Goal: Transaction & Acquisition: Register for event/course

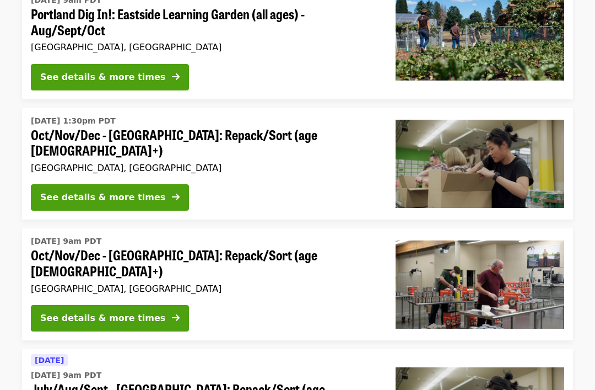
scroll to position [153, 0]
click at [148, 305] on button "See details & more times" at bounding box center [110, 318] width 158 height 26
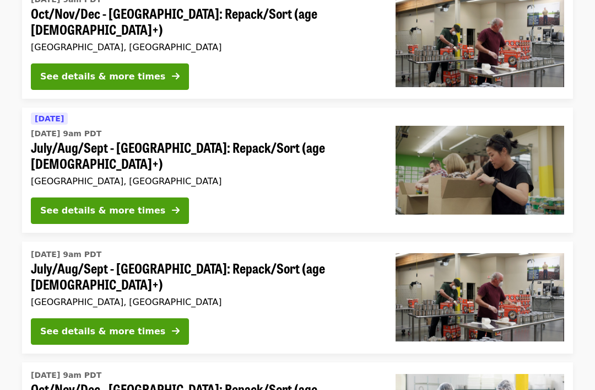
scroll to position [394, 0]
click at [138, 325] on div "See details & more times" at bounding box center [102, 331] width 125 height 13
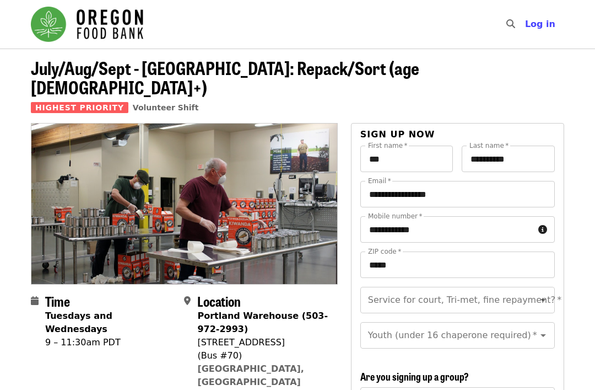
click at [539, 293] on icon "Open" at bounding box center [543, 299] width 13 height 13
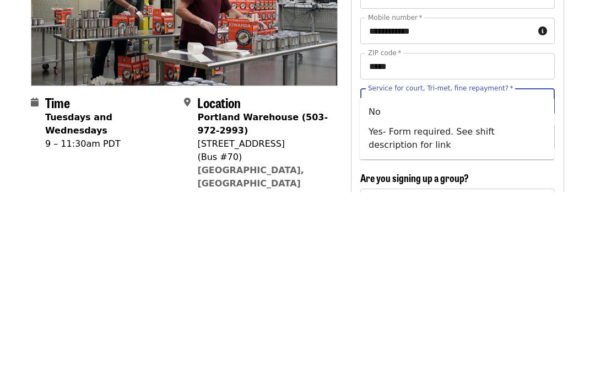
click at [376, 300] on li "No" at bounding box center [457, 310] width 195 height 20
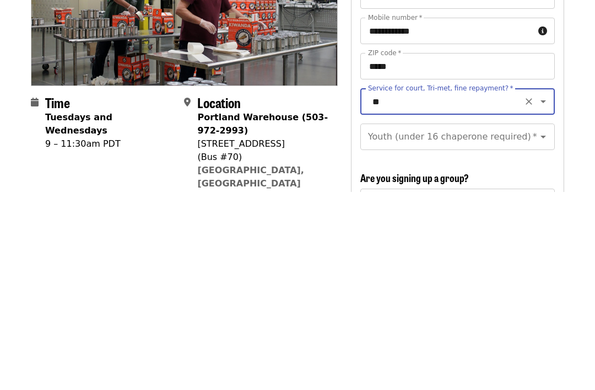
type input "**"
click at [542, 334] on icon "Open" at bounding box center [544, 335] width 6 height 3
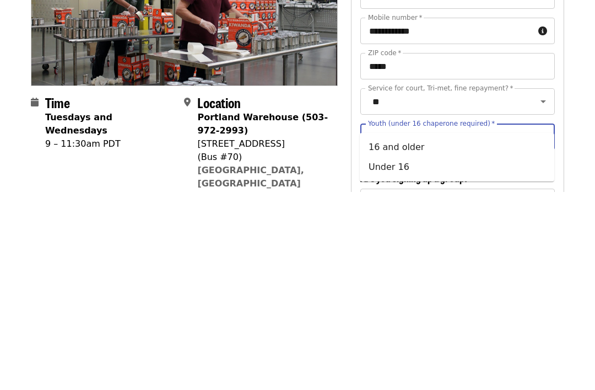
click at [543, 333] on icon "Close" at bounding box center [544, 334] width 6 height 3
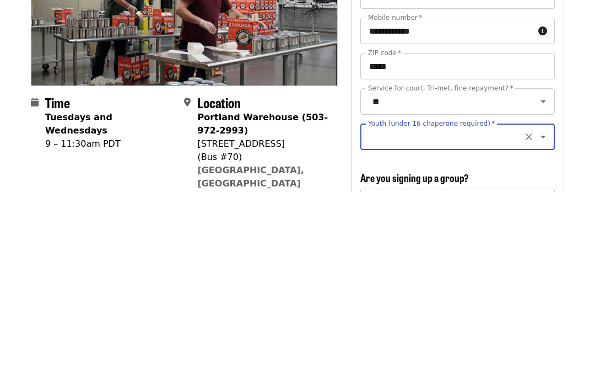
click at [526, 330] on icon "Clear" at bounding box center [528, 335] width 11 height 11
click at [533, 330] on icon "Clear" at bounding box center [528, 335] width 11 height 11
click at [531, 330] on icon "Clear" at bounding box center [528, 335] width 11 height 11
click at [550, 327] on button "Open" at bounding box center [543, 334] width 15 height 15
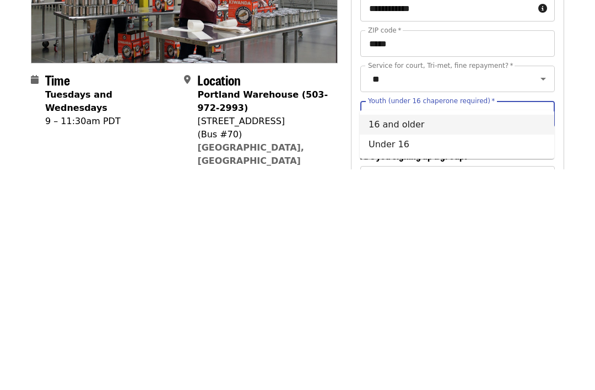
click at [404, 336] on li "16 and older" at bounding box center [457, 346] width 195 height 20
type input "**********"
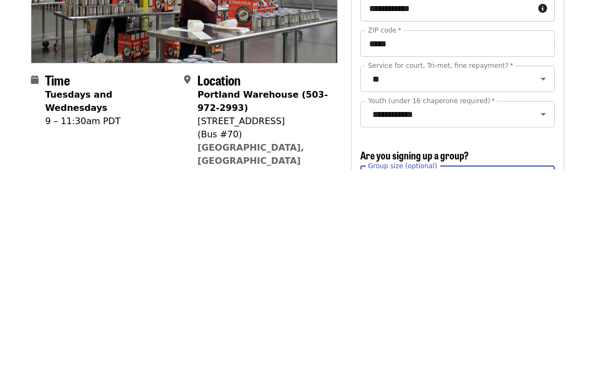
scroll to position [221, 0]
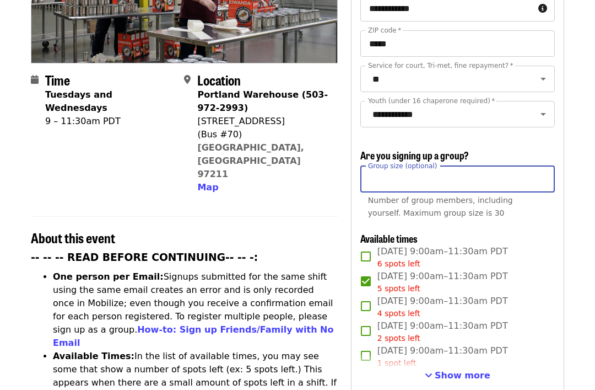
type input "*"
click at [467, 369] on button "Show more" at bounding box center [458, 375] width 66 height 13
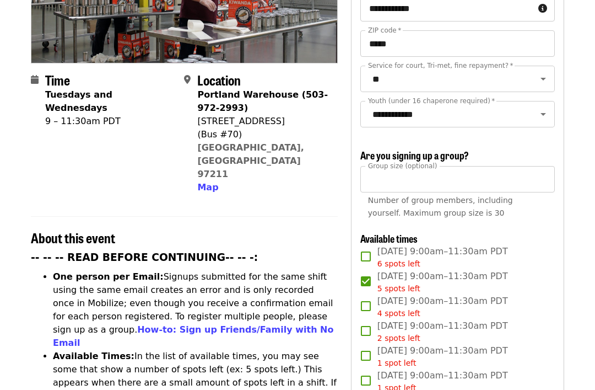
click at [391, 166] on input "*" at bounding box center [457, 179] width 195 height 26
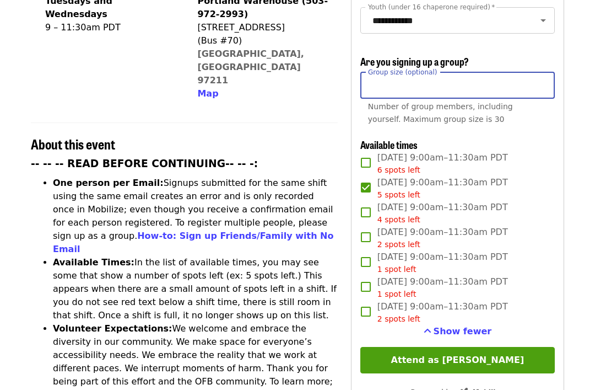
scroll to position [315, 0]
type input "*"
click at [493, 347] on button "Attend as [PERSON_NAME]" at bounding box center [457, 360] width 195 height 26
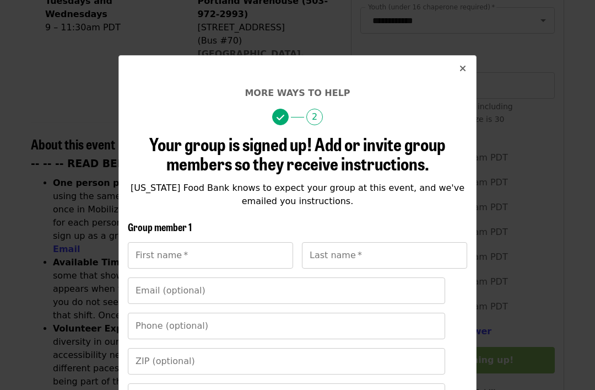
click at [469, 63] on button "Close" at bounding box center [463, 69] width 26 height 26
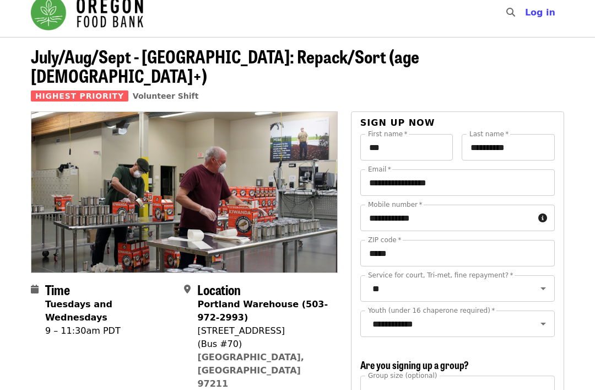
scroll to position [0, 0]
